Goal: Information Seeking & Learning: Learn about a topic

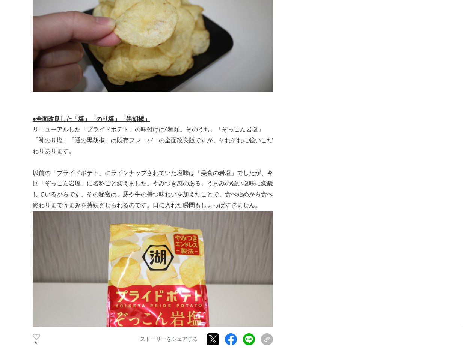
scroll to position [1615, 0]
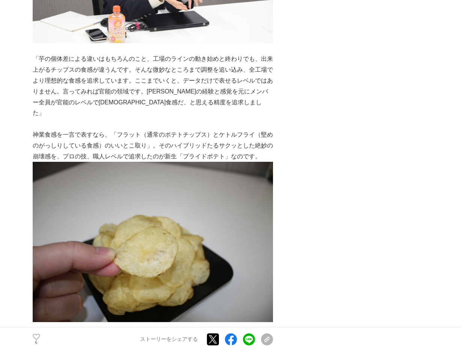
scroll to position [1577, 0]
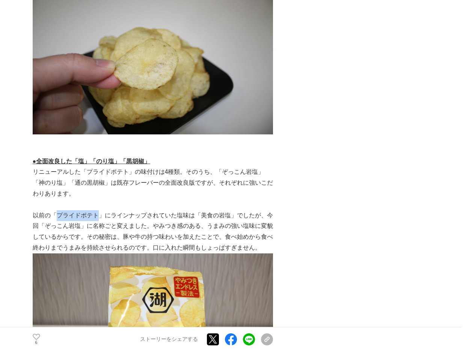
drag, startPoint x: 57, startPoint y: 184, endPoint x: 100, endPoint y: 183, distance: 43.6
click at [100, 210] on p "以前の「プライドポテト」にラインナップされていた塩味は「美食の岩塩」でしたが、今回「ぞっこん岩塩」に名称ごと変えました。やみつき感のある、うまみの強い塩味に変…" at bounding box center [153, 231] width 240 height 43
copy p "プライドポテト"
click at [187, 253] on img at bounding box center [153, 333] width 240 height 160
click at [185, 210] on p "以前の「プライドポテト」にラインナップされていた塩味は「美食の岩塩」でしたが、今回「ぞっこん岩塩」に名称ごと変えました。やみつき感のある、うまみの強い塩味に変…" at bounding box center [153, 231] width 240 height 43
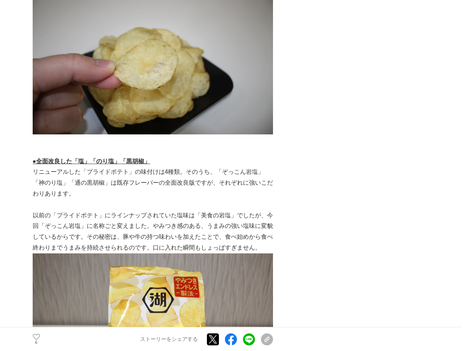
scroll to position [0, 0]
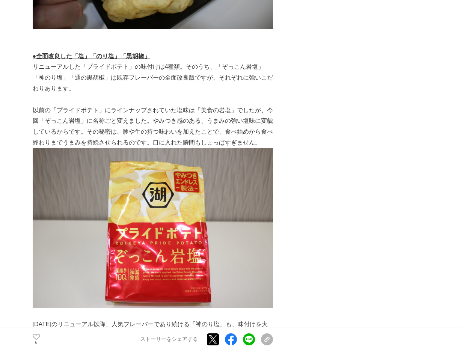
scroll to position [1687, 0]
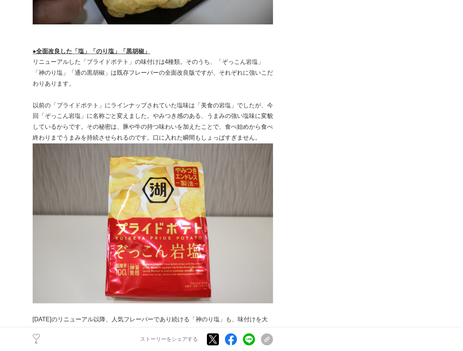
click at [147, 57] on p "リニューアルした「プライドポテト」の味付けは4種類。そのうち、「ぞっこん岩塩」「神のり塩」「通の黒胡椒」は既存フレーバーの全面改良版ですが、それぞれに強いこだ…" at bounding box center [153, 73] width 240 height 32
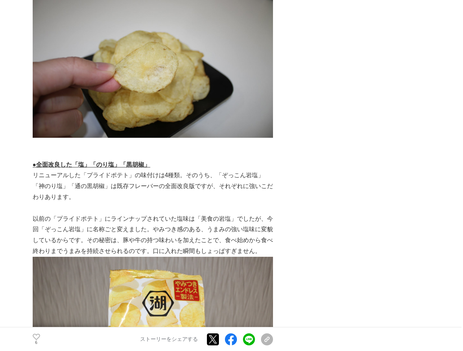
scroll to position [1652, 0]
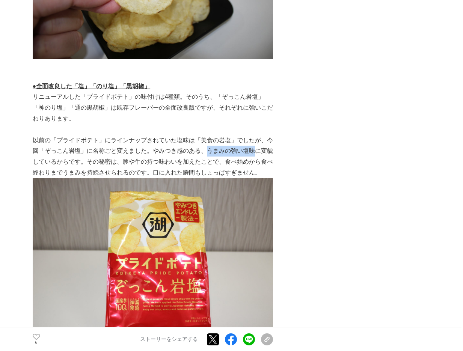
drag, startPoint x: 208, startPoint y: 118, endPoint x: 247, endPoint y: 120, distance: 38.7
click at [253, 135] on p "以前の「プライドポテト」にラインナップされていた塩味は「美食の岩塩」でしたが、今回「ぞっこん岩塩」に名称ごと変えました。やみつき感のある、うまみの強い塩味に変…" at bounding box center [153, 156] width 240 height 43
copy p "うまみの強い塩味"
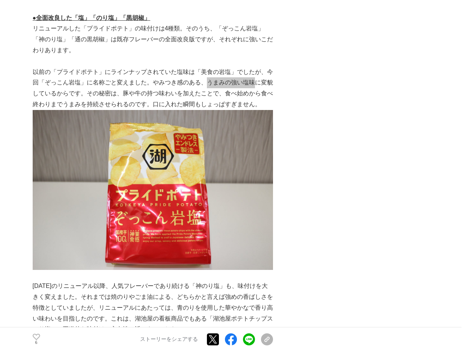
scroll to position [1615, 0]
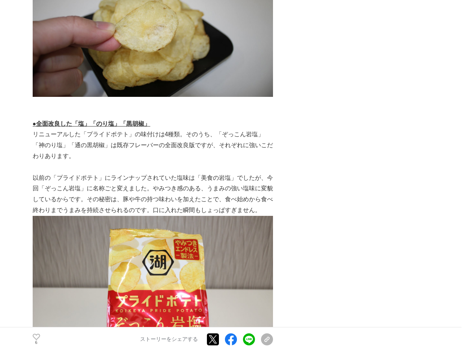
click at [131, 173] on p "以前の「プライドポテト」にラインナップされていた塩味は「美食の岩塩」でしたが、今回「ぞっこん岩塩」に名称ごと変えました。やみつき感のある、うまみの強い塩味に変…" at bounding box center [153, 194] width 240 height 43
drag, startPoint x: 124, startPoint y: 166, endPoint x: 191, endPoint y: 169, distance: 67.3
click at [199, 173] on p "以前の「プライドポテト」にラインナップされていた塩味は「美食の岩塩」でしたが、今回「ぞっこん岩塩」に名称ごと変えました。やみつき感のある、うまみの強い塩味に変…" at bounding box center [153, 194] width 240 height 43
click at [169, 173] on p "以前の「プライドポテト」にラインナップされていた塩味は「美食の岩塩」でしたが、今回「ぞっこん岩塩」に名称ごと変えました。やみつき感のある、うまみの強い塩味に変…" at bounding box center [153, 194] width 240 height 43
